Goal: Task Accomplishment & Management: Manage account settings

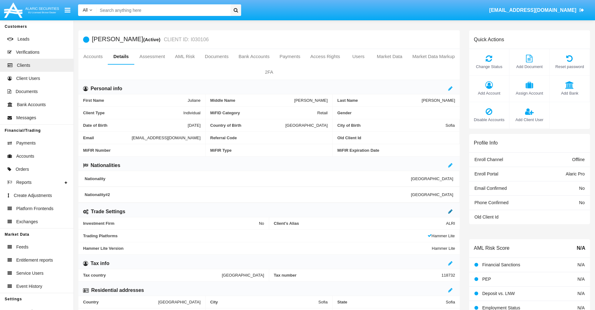
click at [451, 212] on icon at bounding box center [451, 211] width 4 height 5
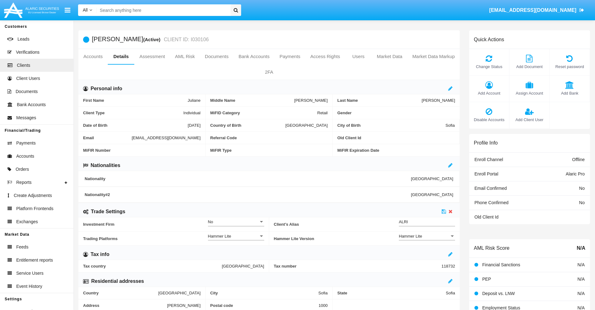
click at [427, 236] on div "Hammer Lite" at bounding box center [424, 236] width 51 height 5
click at [427, 240] on span "Hammer Lite Plus" at bounding box center [427, 240] width 56 height 12
click at [444, 212] on icon at bounding box center [444, 211] width 4 height 5
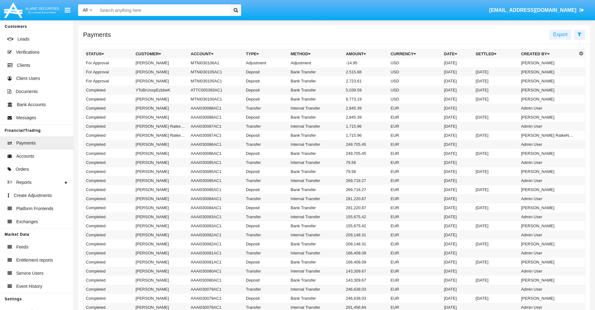
click at [213, 63] on td "MTNI030106A1" at bounding box center [215, 62] width 55 height 9
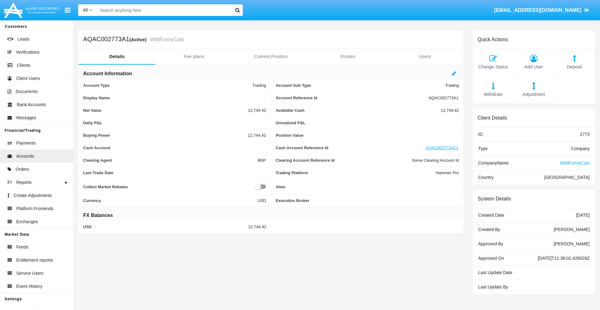
click at [534, 94] on span "Adjustment" at bounding box center [534, 94] width 34 height 7
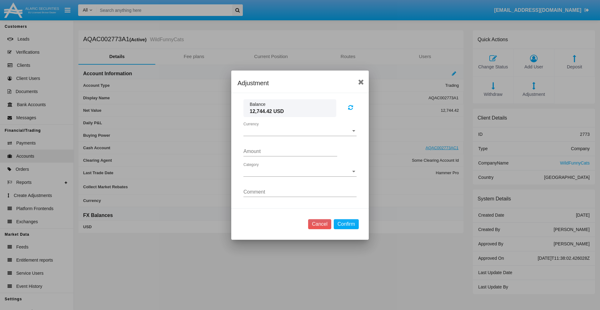
click at [300, 131] on span "Currency" at bounding box center [297, 131] width 108 height 6
click at [300, 136] on span "USD" at bounding box center [299, 135] width 113 height 15
click at [300, 172] on span "Category" at bounding box center [297, 172] width 108 height 6
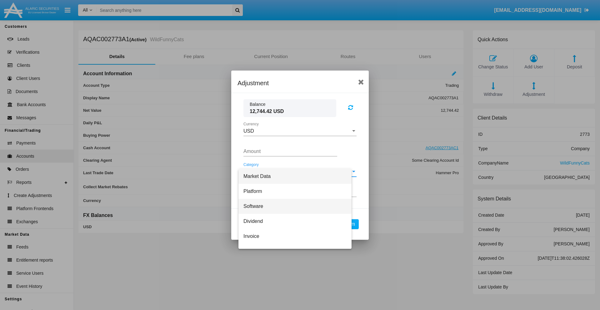
click at [298, 206] on span "Software" at bounding box center [294, 206] width 103 height 15
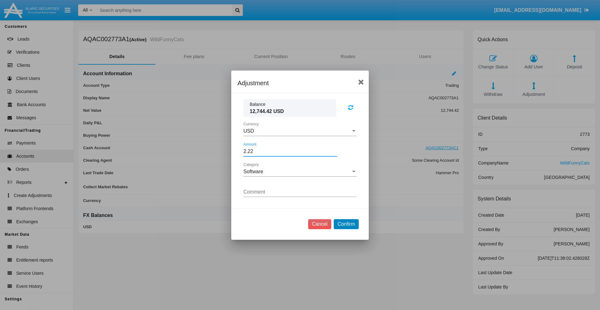
click at [346, 224] on button "Confirm" at bounding box center [346, 224] width 25 height 10
type input "2.2200"
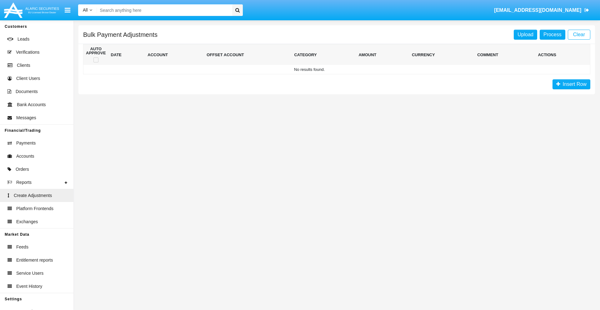
click at [571, 84] on span "Insert Row" at bounding box center [573, 84] width 26 height 5
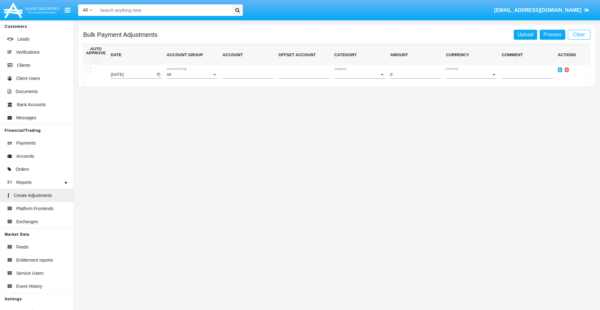
click at [192, 75] on div "All" at bounding box center [189, 75] width 45 height 5
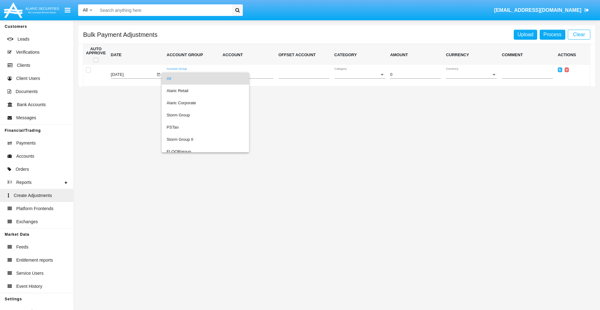
scroll to position [590, 0]
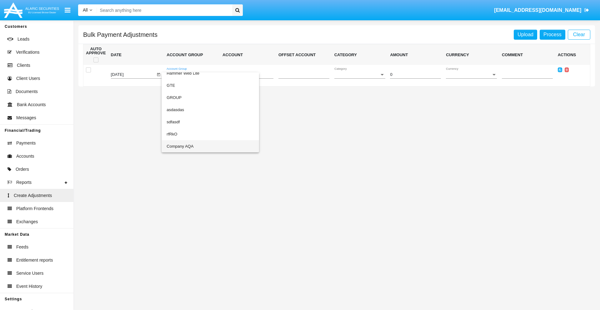
click at [198, 146] on span "Company AQA" at bounding box center [211, 146] width 88 height 12
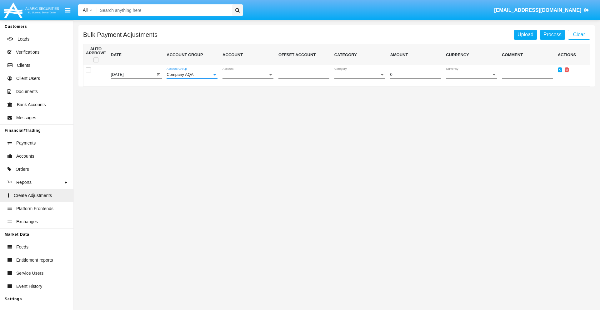
click at [248, 75] on span "Account" at bounding box center [245, 75] width 45 height 5
click at [245, 103] on span "AQAC002773A2" at bounding box center [248, 103] width 51 height 12
click at [360, 75] on span "Category" at bounding box center [356, 75] width 45 height 5
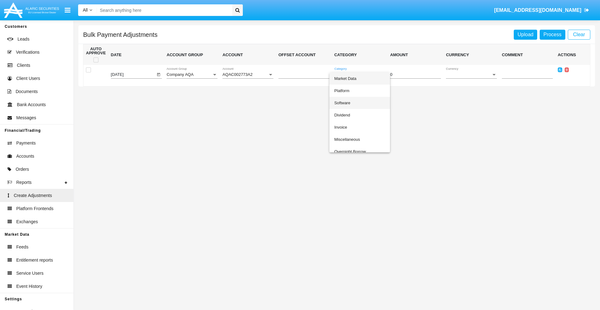
click at [358, 103] on span "Software" at bounding box center [359, 103] width 51 height 12
type input "-55.43"
click at [471, 75] on span "Currency" at bounding box center [468, 75] width 45 height 5
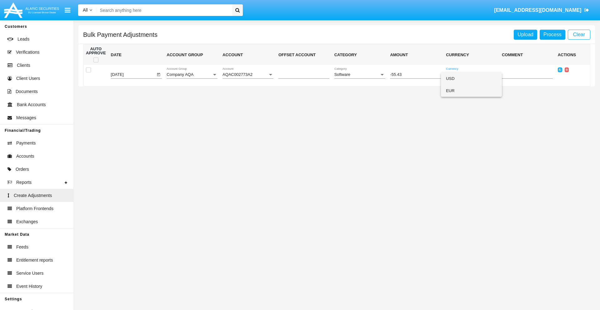
click at [471, 91] on span "EUR" at bounding box center [471, 91] width 51 height 12
click at [560, 70] on icon at bounding box center [560, 69] width 3 height 3
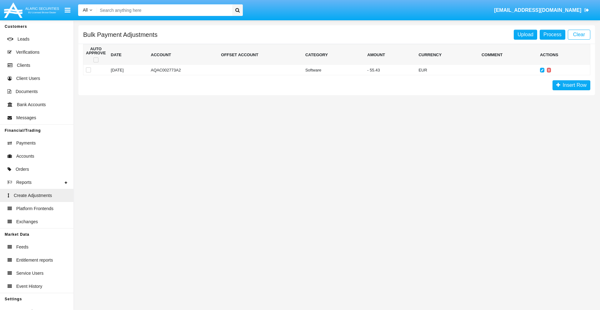
click at [96, 60] on span at bounding box center [95, 60] width 5 height 5
click at [96, 63] on input "checkbox" at bounding box center [96, 63] width 0 height 0
checkbox input "true"
click at [552, 34] on link "Process" at bounding box center [553, 35] width 26 height 10
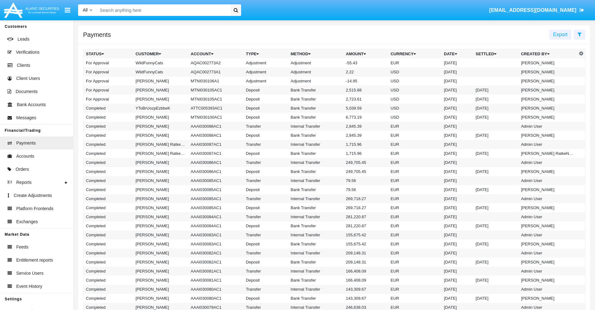
click at [334, 63] on td "Adjustment" at bounding box center [316, 62] width 55 height 9
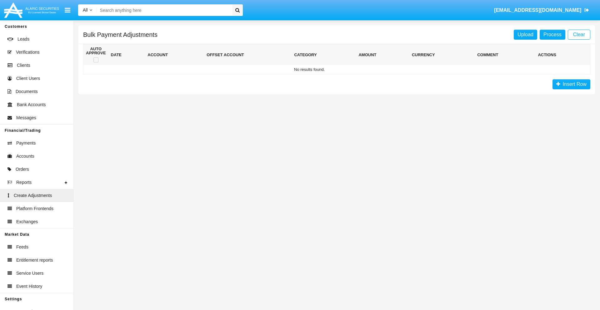
click at [571, 84] on span "Insert Row" at bounding box center [573, 84] width 26 height 5
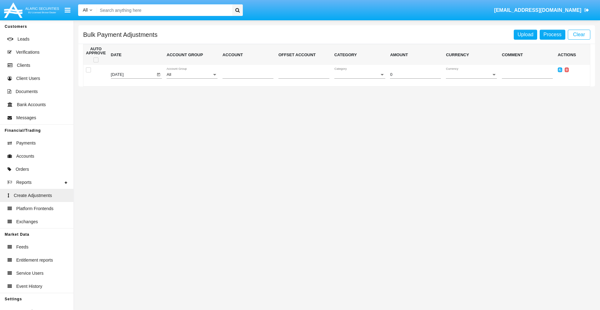
click at [192, 75] on div "All" at bounding box center [189, 75] width 45 height 5
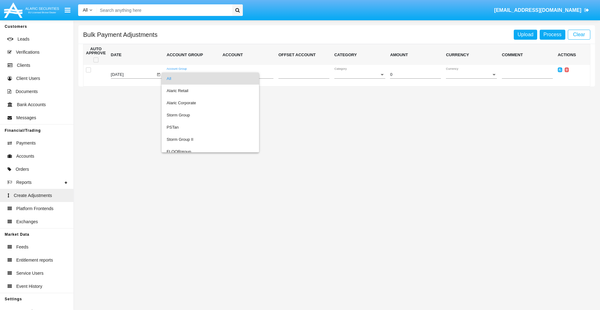
scroll to position [590, 0]
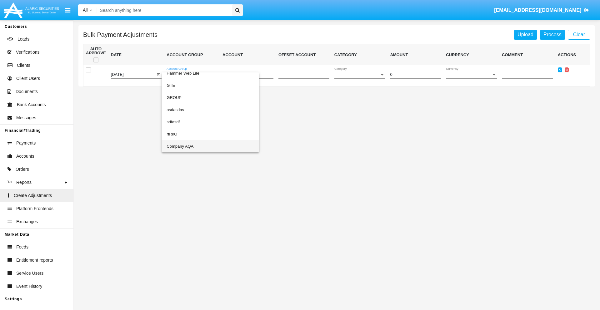
click at [198, 146] on span "Company AQA" at bounding box center [211, 146] width 88 height 12
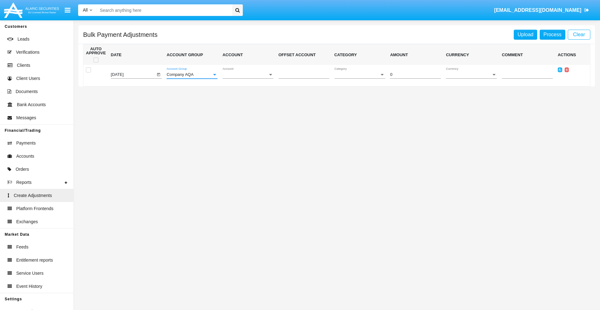
click at [248, 75] on span "Account" at bounding box center [245, 75] width 45 height 5
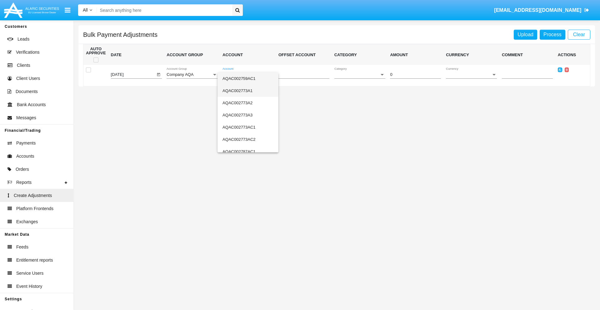
click at [245, 91] on span "AQAC002773A1" at bounding box center [248, 91] width 51 height 12
click at [360, 75] on span "Category" at bounding box center [356, 75] width 45 height 5
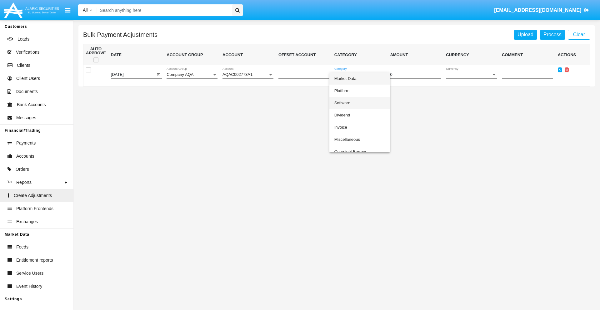
click at [358, 103] on span "Software" at bounding box center [359, 103] width 51 height 12
type input "-28.81"
click at [471, 75] on span "Currency" at bounding box center [468, 75] width 45 height 5
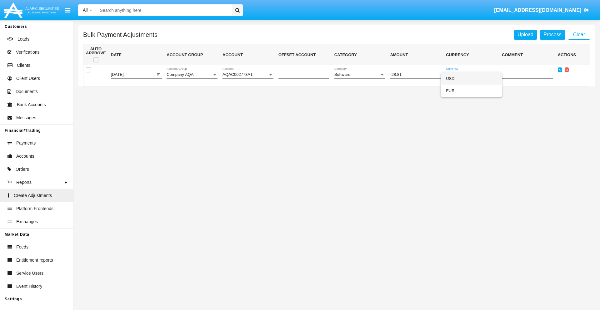
click at [471, 78] on span "USD" at bounding box center [471, 79] width 51 height 12
click at [560, 70] on icon at bounding box center [560, 69] width 3 height 3
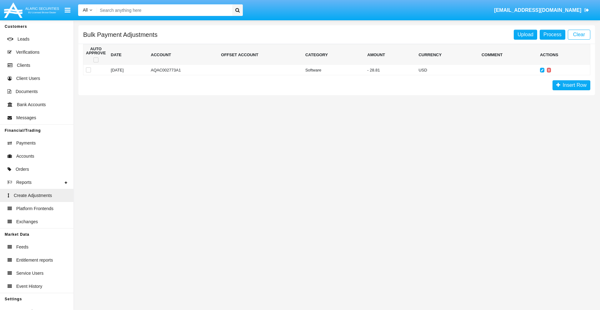
click at [96, 60] on span at bounding box center [95, 60] width 5 height 5
click at [96, 63] on input "checkbox" at bounding box center [96, 63] width 0 height 0
checkbox input "true"
click at [552, 34] on link "Process" at bounding box center [553, 35] width 26 height 10
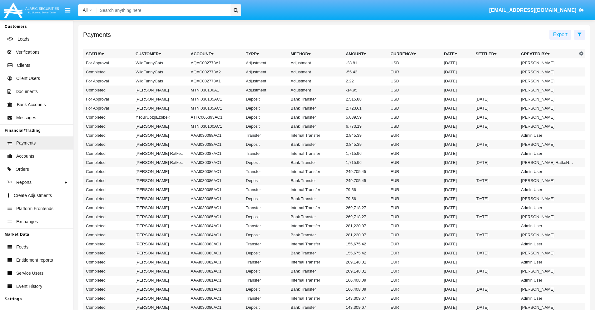
click at [334, 63] on td "Adjustment" at bounding box center [316, 62] width 55 height 9
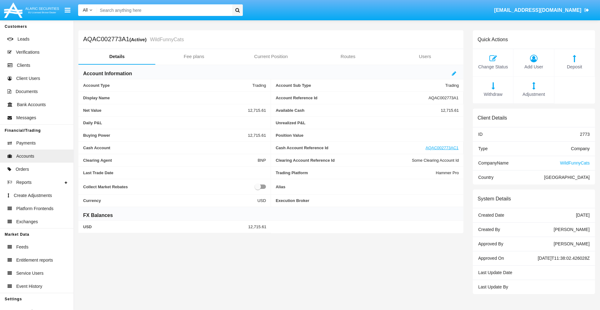
click at [575, 67] on span "Deposit" at bounding box center [575, 67] width 34 height 7
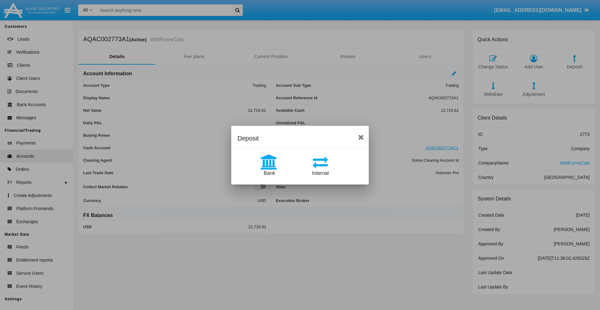
click at [269, 173] on span "Bank" at bounding box center [269, 173] width 11 height 5
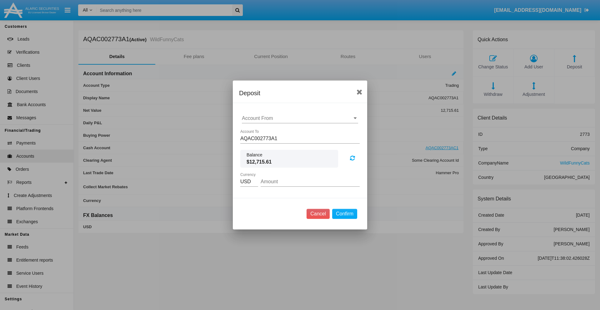
click at [300, 118] on input "Account From" at bounding box center [300, 119] width 116 height 6
click at [255, 131] on span "ACDC" at bounding box center [255, 130] width 14 height 5
type input "ACDC"
type input "60.27"
click at [344, 214] on button "Confirm" at bounding box center [344, 214] width 25 height 10
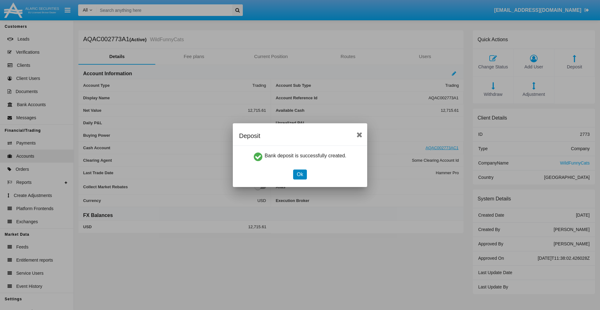
click at [300, 174] on button "Ok" at bounding box center [300, 175] width 14 height 10
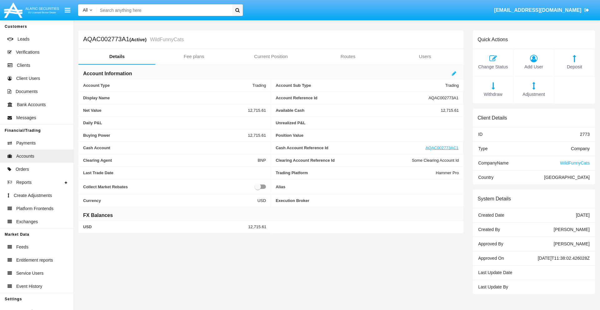
click at [575, 67] on span "Deposit" at bounding box center [575, 67] width 34 height 7
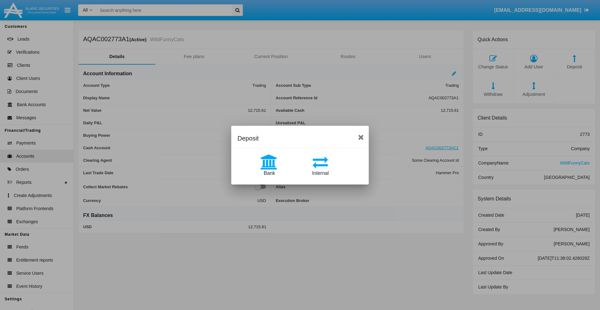
click at [320, 173] on span "Internal" at bounding box center [320, 173] width 17 height 5
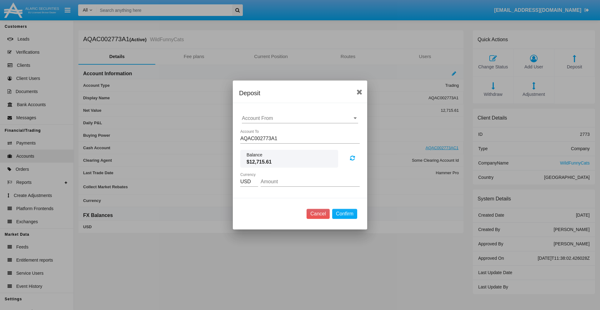
click at [300, 118] on input "Account From" at bounding box center [300, 119] width 116 height 6
click at [268, 146] on span "AQAC002773AC1" at bounding box center [268, 145] width 41 height 5
type input "AQAC002773AC1"
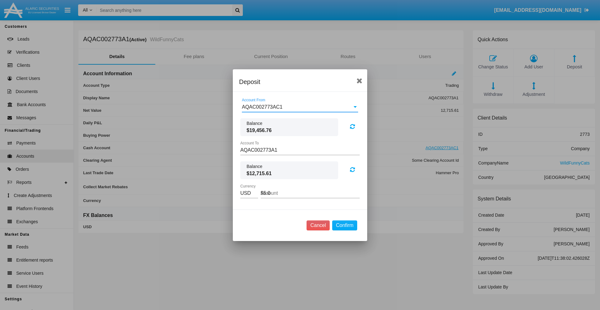
type input "55.07"
click at [344, 225] on button "Confirm" at bounding box center [344, 226] width 25 height 10
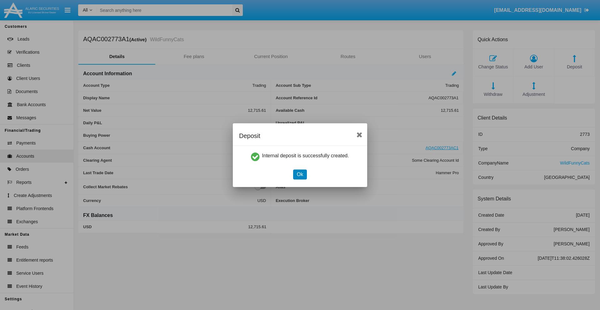
click at [300, 174] on button "Ok" at bounding box center [300, 175] width 14 height 10
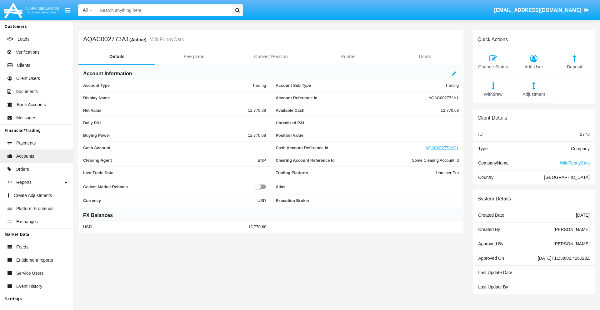
click at [493, 94] on span "Withdraw" at bounding box center [493, 94] width 34 height 7
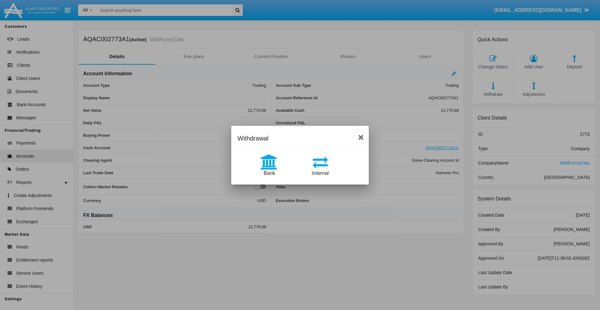
click at [320, 173] on span "Internal" at bounding box center [320, 173] width 17 height 5
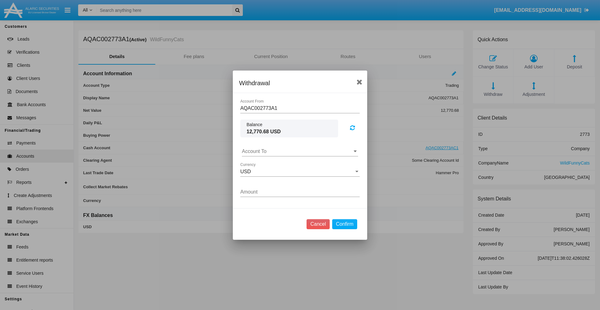
click at [300, 151] on input "Account To" at bounding box center [300, 152] width 116 height 6
click at [268, 179] on span "AQAC002773AC1" at bounding box center [268, 178] width 41 height 5
type input "AQAC002773AC1"
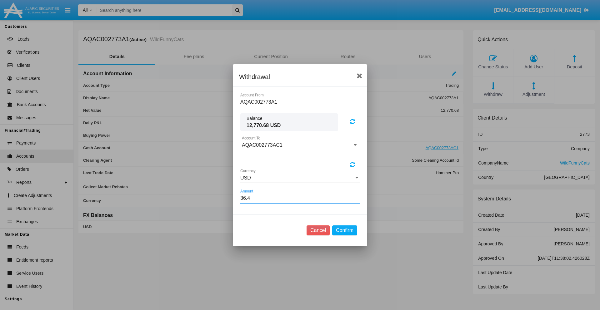
type input "36.46"
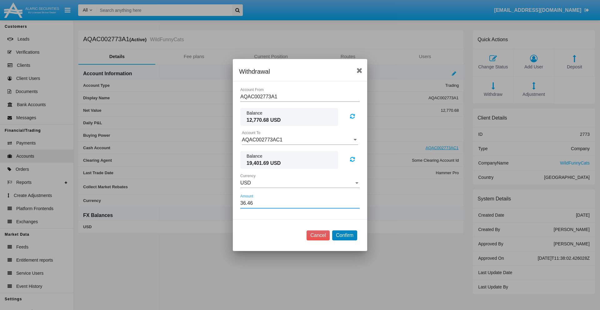
click at [344, 236] on button "Confirm" at bounding box center [344, 236] width 25 height 10
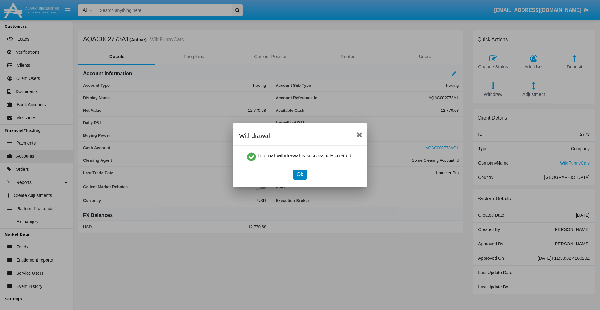
click at [300, 174] on button "Ok" at bounding box center [300, 175] width 14 height 10
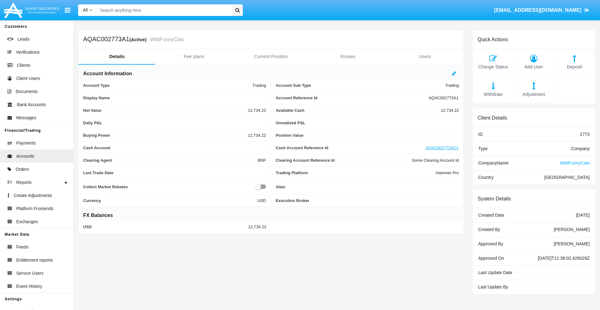
click at [493, 94] on span "Withdraw" at bounding box center [493, 94] width 34 height 7
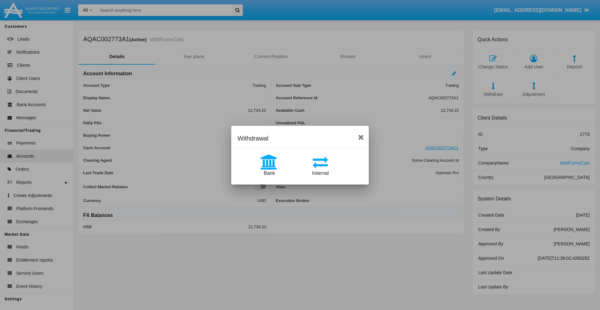
click at [269, 173] on span "Bank" at bounding box center [269, 173] width 11 height 5
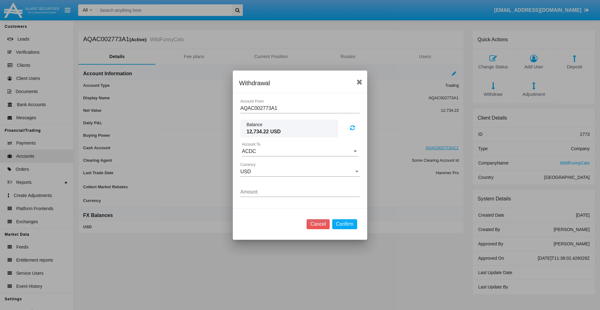
click at [300, 151] on input "ACDC" at bounding box center [300, 152] width 116 height 6
click at [255, 164] on span "ACDC" at bounding box center [255, 163] width 14 height 5
type input "ACDC"
type input "2.61"
click at [344, 224] on button "Confirm" at bounding box center [344, 224] width 25 height 10
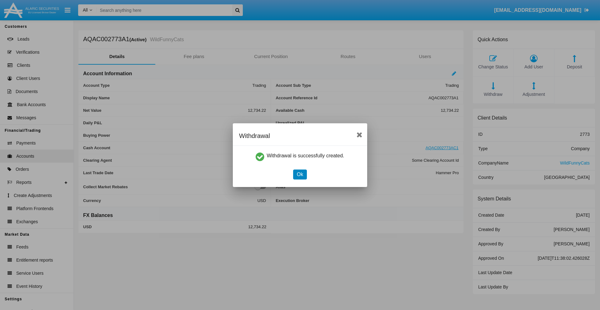
click at [300, 174] on button "Ok" at bounding box center [300, 175] width 14 height 10
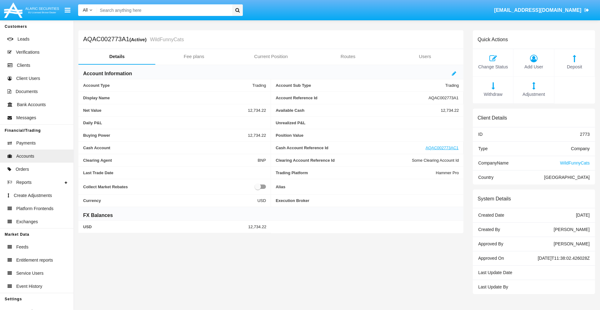
click at [534, 94] on span "Adjustment" at bounding box center [534, 94] width 34 height 7
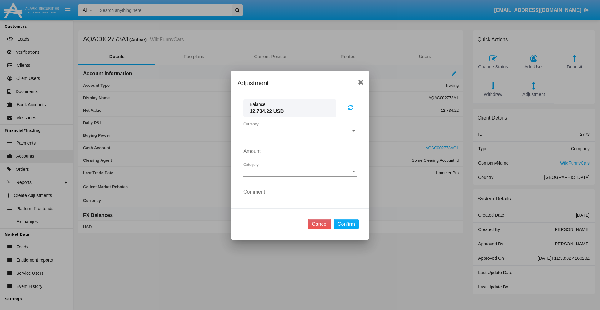
click at [300, 131] on span "Currency" at bounding box center [297, 131] width 108 height 6
click at [300, 136] on span "USD" at bounding box center [299, 135] width 113 height 15
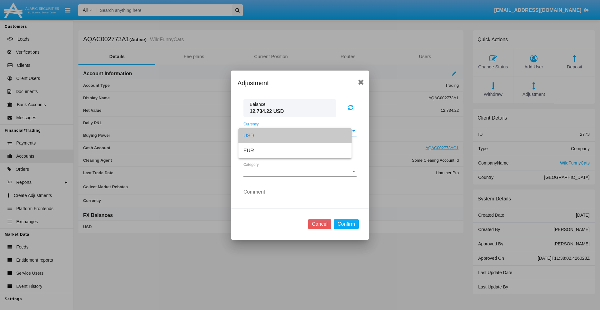
click at [300, 172] on span "Category" at bounding box center [297, 172] width 108 height 6
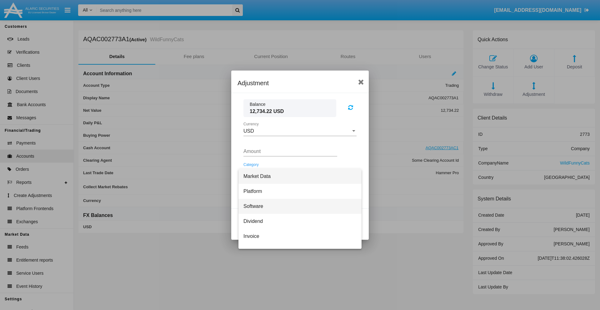
click at [298, 206] on span "Software" at bounding box center [299, 206] width 113 height 15
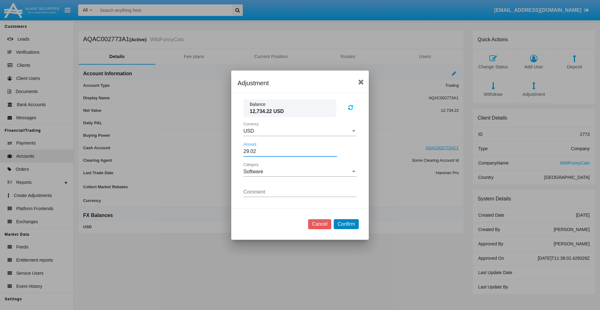
click at [346, 224] on button "Confirm" at bounding box center [346, 224] width 25 height 10
type input "29.0200"
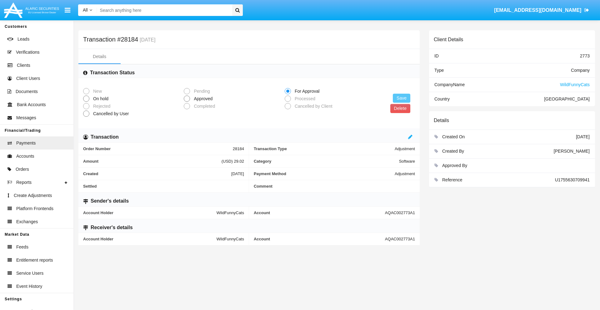
click at [202, 99] on span "Approved" at bounding box center [202, 99] width 24 height 7
click at [187, 102] on input "Approved" at bounding box center [187, 102] width 0 height 0
radio input "true"
click at [402, 98] on button "Save" at bounding box center [402, 98] width 18 height 9
click at [400, 108] on button "Delete" at bounding box center [400, 108] width 20 height 9
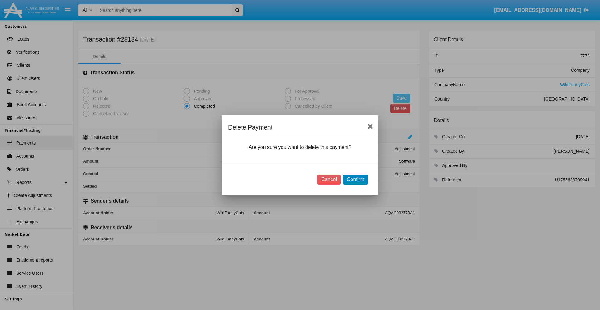
click at [355, 180] on button "Confirm" at bounding box center [355, 180] width 25 height 10
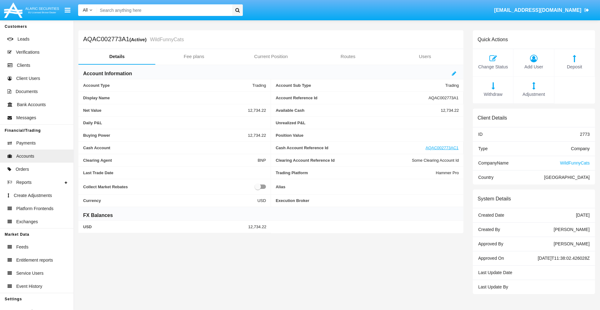
click at [575, 67] on span "Deposit" at bounding box center [575, 67] width 34 height 7
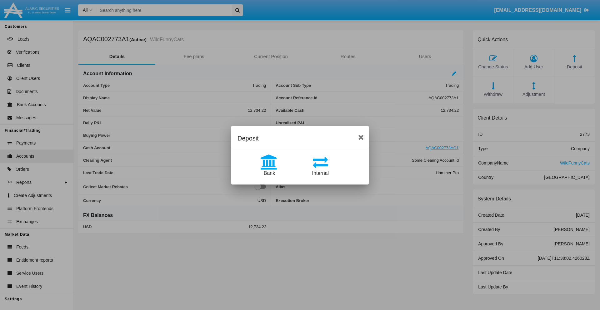
click at [269, 173] on span "Bank" at bounding box center [269, 173] width 11 height 5
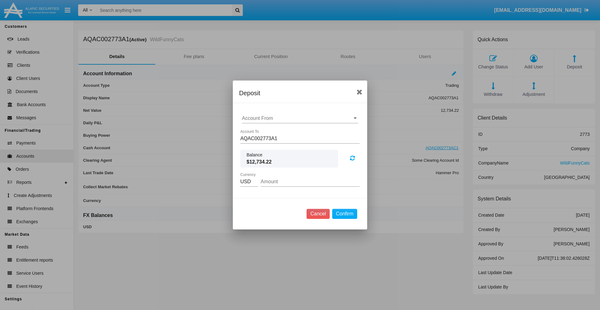
click at [300, 118] on input "Account From" at bounding box center [300, 119] width 116 height 6
click at [255, 131] on span "ACDC" at bounding box center [255, 130] width 14 height 5
type input "ACDC"
type input "41.19"
click at [344, 214] on button "Confirm" at bounding box center [344, 214] width 25 height 10
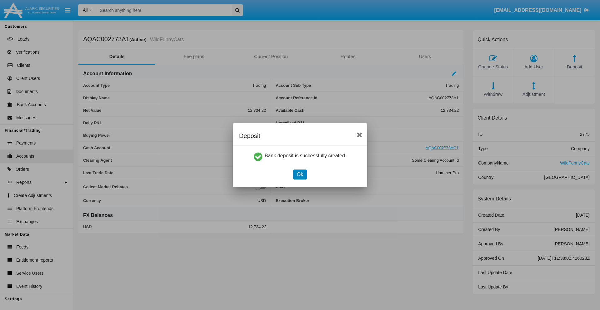
click at [300, 174] on button "Ok" at bounding box center [300, 175] width 14 height 10
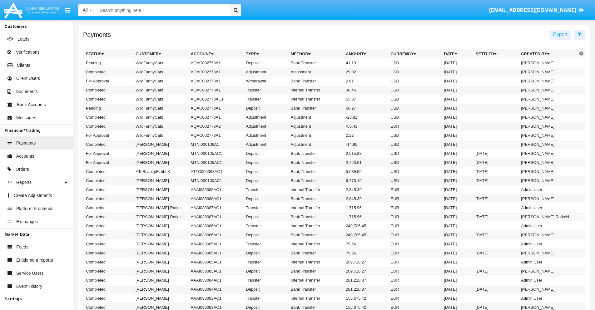
click at [334, 63] on td "Bank Transfer" at bounding box center [316, 62] width 55 height 9
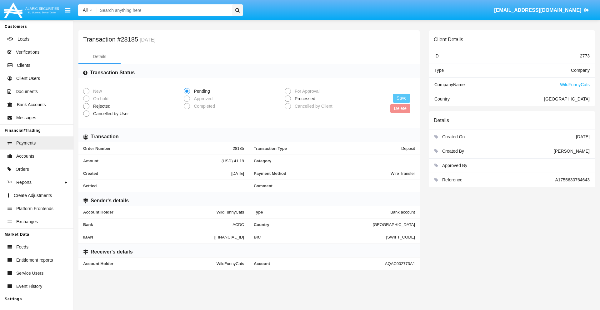
click at [304, 99] on span "Processed" at bounding box center [304, 99] width 26 height 7
click at [288, 102] on input "Processed" at bounding box center [288, 102] width 0 height 0
radio input "true"
click at [402, 98] on button "Save" at bounding box center [402, 98] width 18 height 9
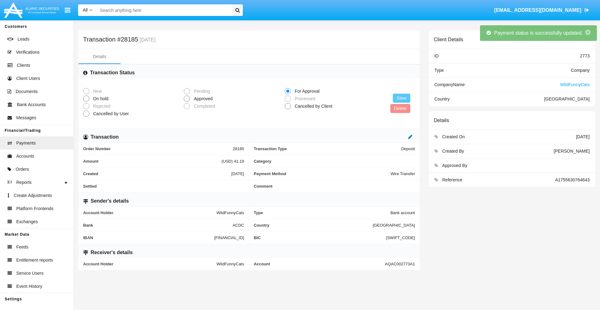
click at [410, 137] on icon at bounding box center [410, 136] width 4 height 5
type input "81.98"
click at [404, 137] on icon at bounding box center [404, 136] width 4 height 5
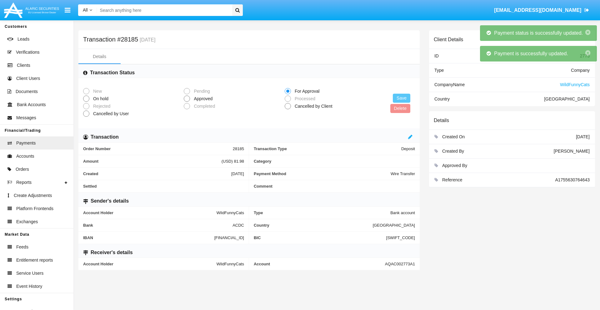
click at [202, 99] on span "Approved" at bounding box center [202, 99] width 24 height 7
click at [187, 102] on input "Approved" at bounding box center [187, 102] width 0 height 0
radio input "true"
click at [402, 98] on button "Save" at bounding box center [402, 98] width 18 height 9
